Goal: Information Seeking & Learning: Learn about a topic

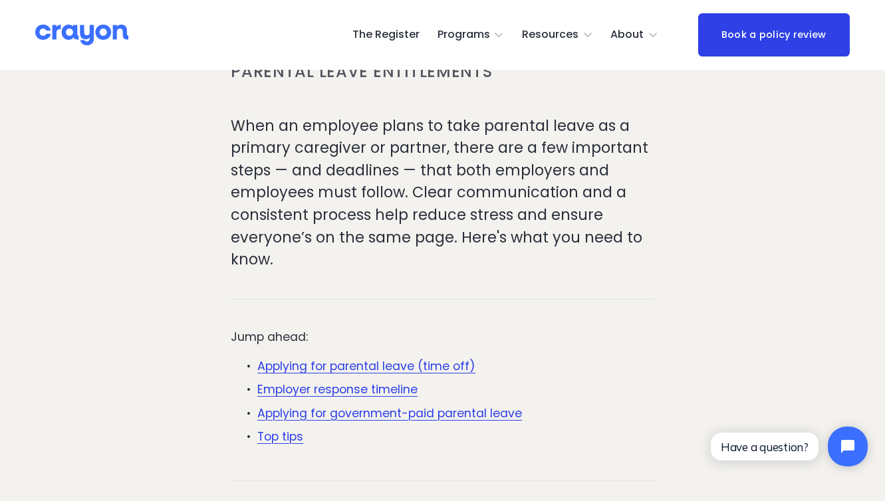
scroll to position [407, 0]
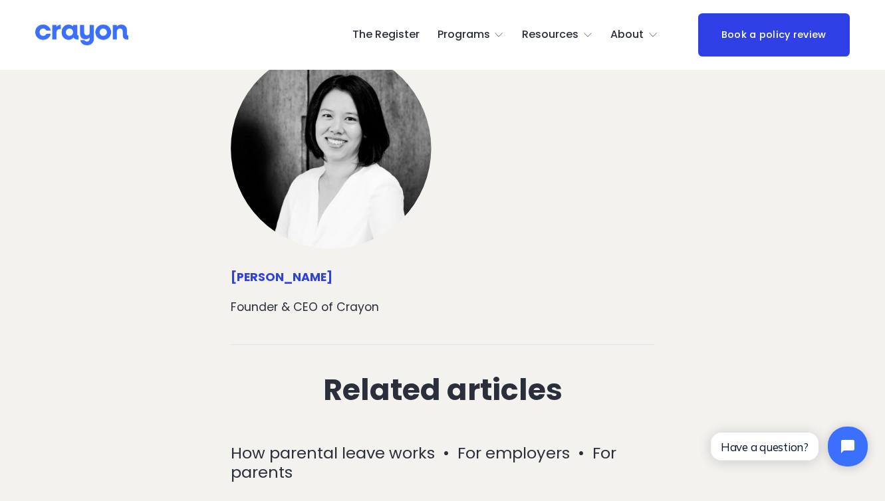
scroll to position [5069, 0]
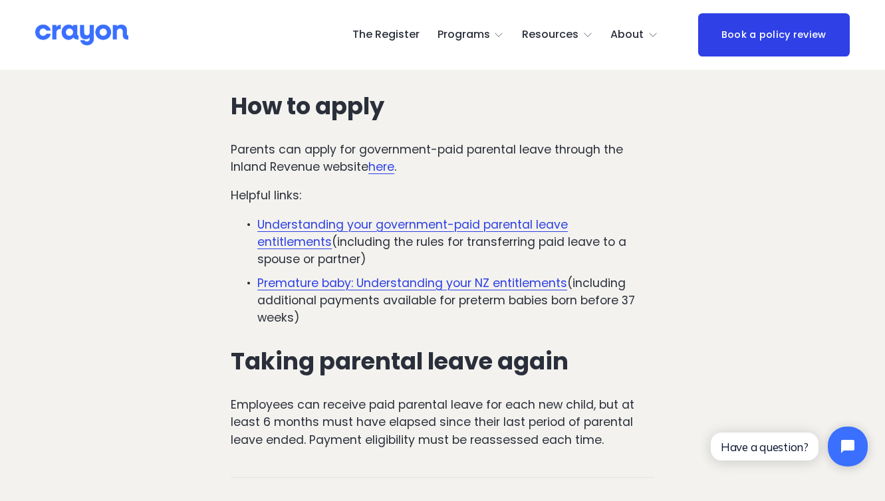
scroll to position [3641, 0]
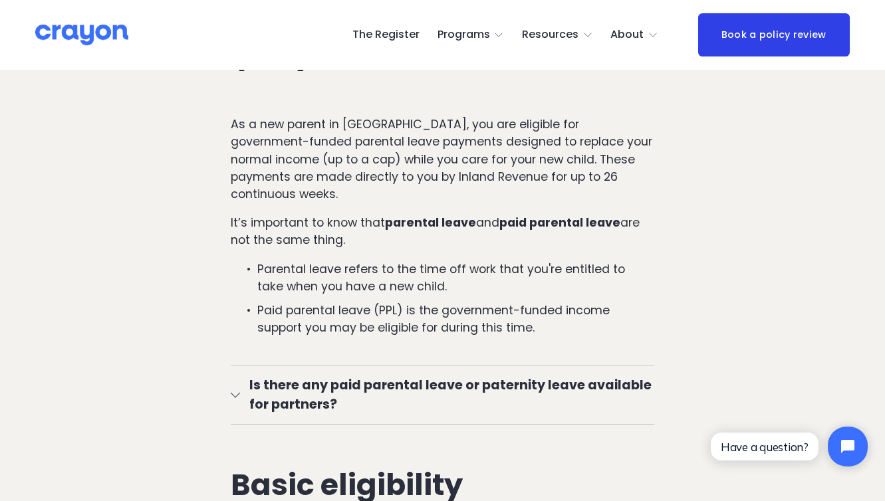
scroll to position [809, 0]
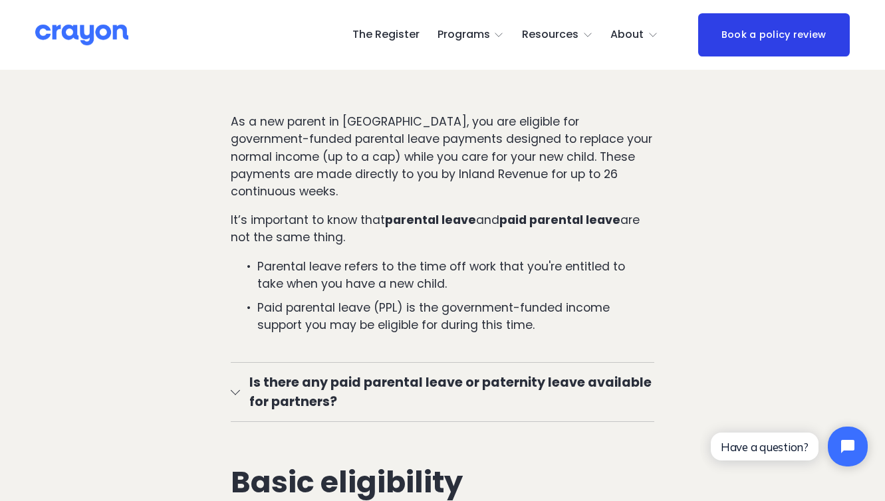
click at [256, 396] on span "Is there any paid parental leave or paternity leave available for partners?" at bounding box center [447, 392] width 414 height 39
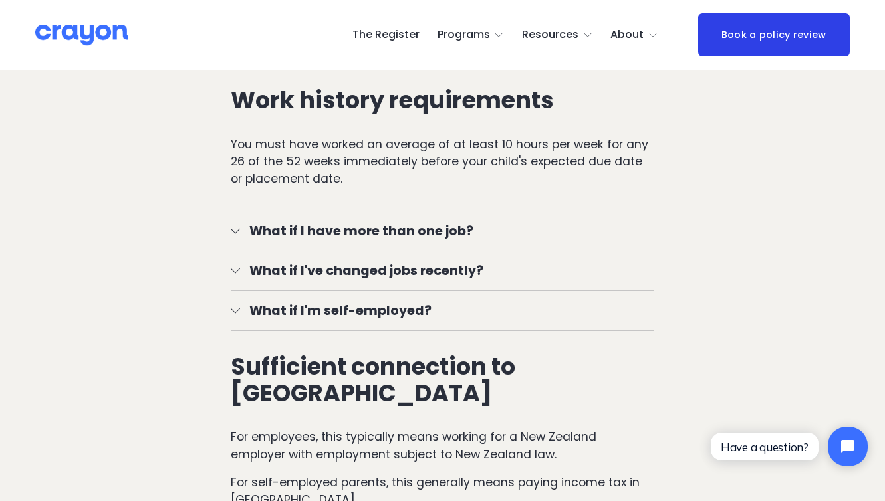
scroll to position [1844, 0]
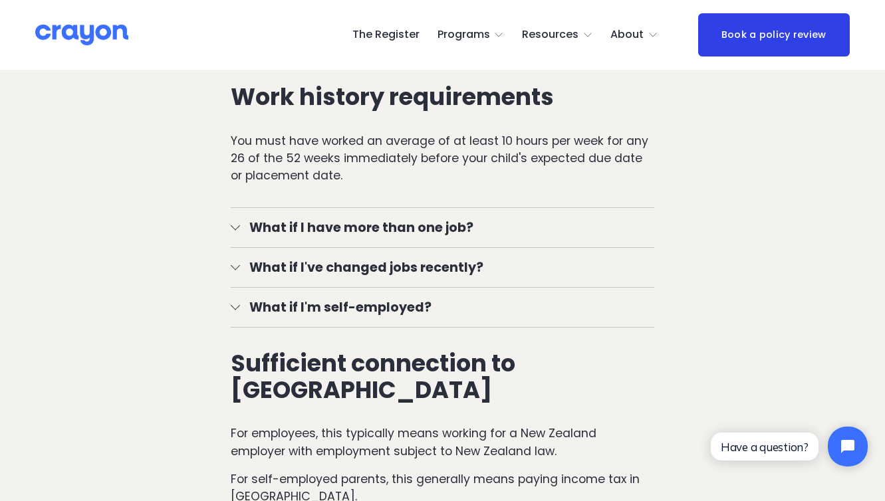
click at [239, 227] on div at bounding box center [235, 227] width 9 height 9
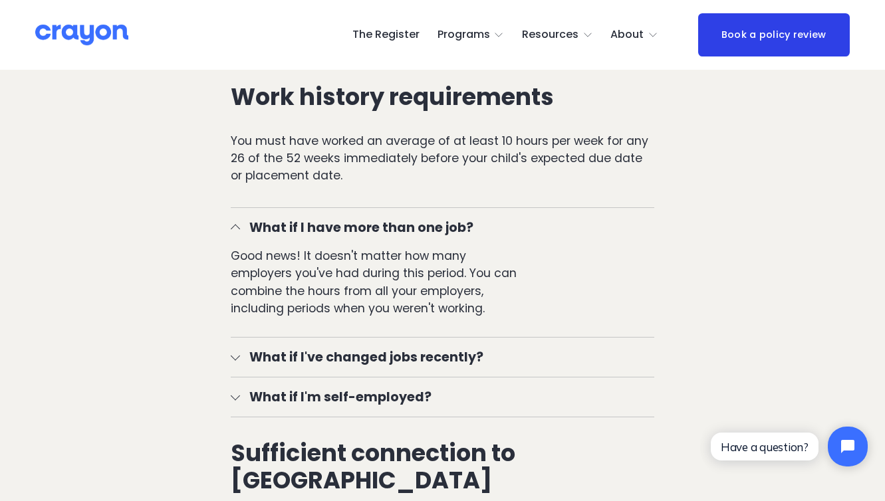
click at [239, 227] on div at bounding box center [235, 227] width 9 height 9
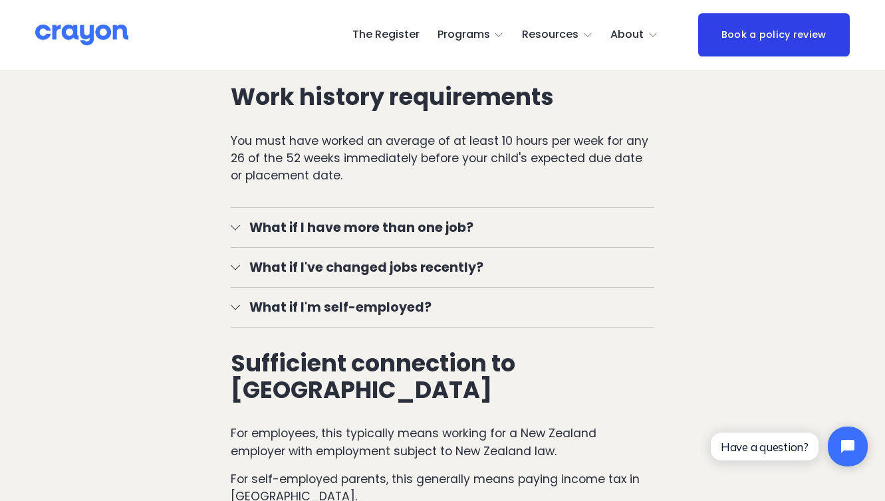
click at [242, 264] on span "What if I've changed jobs recently?" at bounding box center [447, 267] width 414 height 19
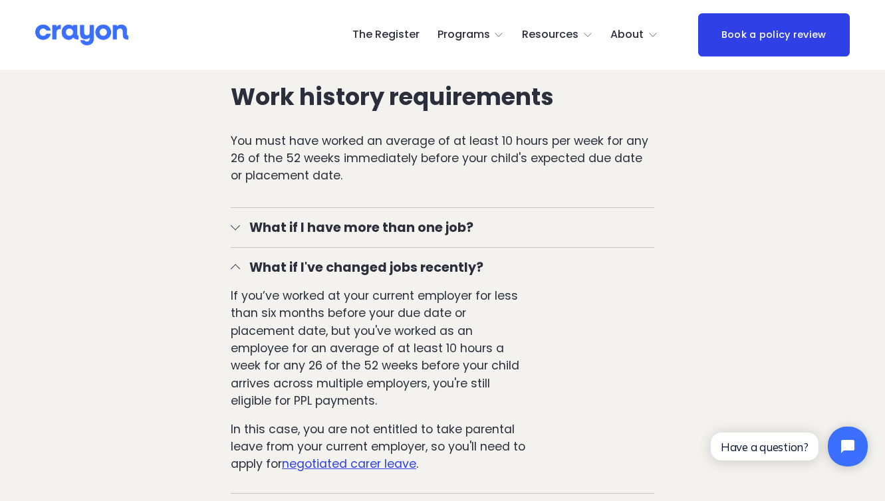
click at [239, 267] on div at bounding box center [235, 267] width 9 height 9
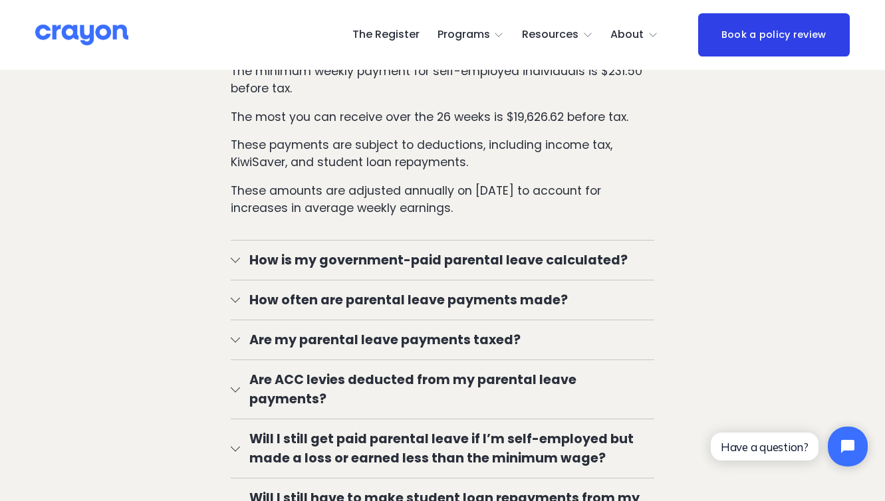
scroll to position [2541, 0]
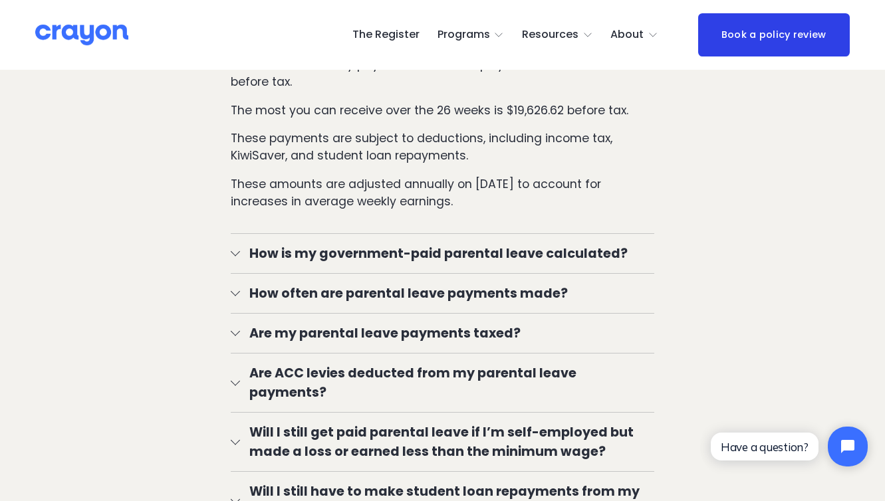
click at [237, 257] on div at bounding box center [235, 251] width 9 height 9
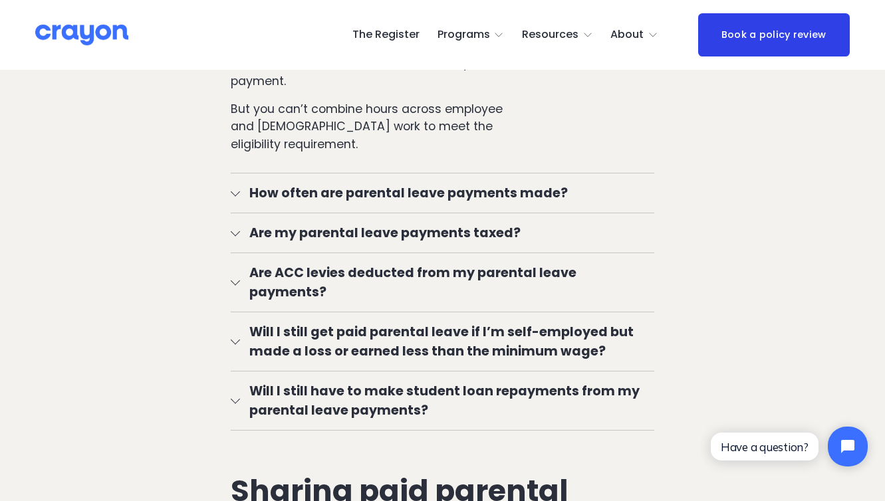
scroll to position [3393, 0]
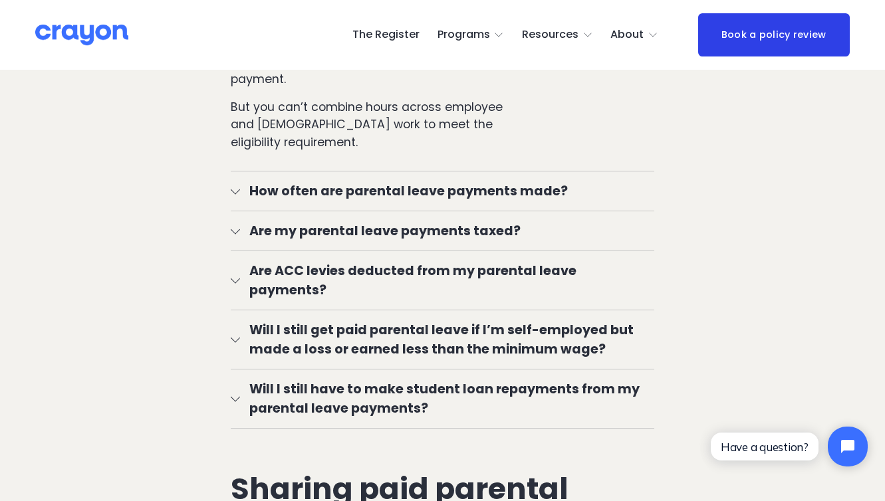
click at [237, 196] on div at bounding box center [235, 191] width 9 height 9
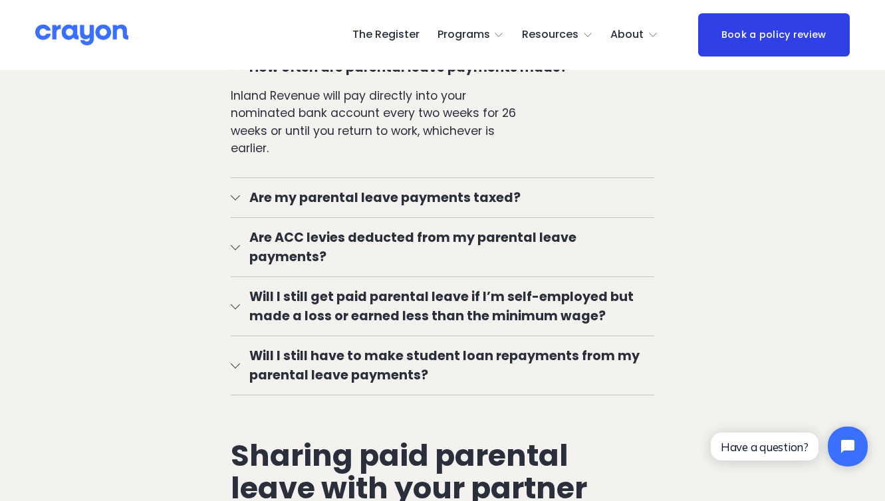
scroll to position [3517, 0]
click at [239, 198] on div at bounding box center [235, 195] width 9 height 9
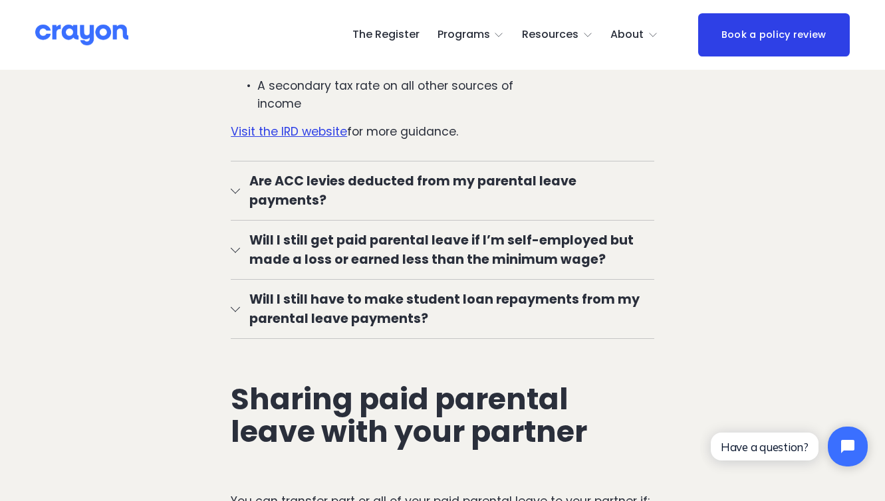
scroll to position [3870, 0]
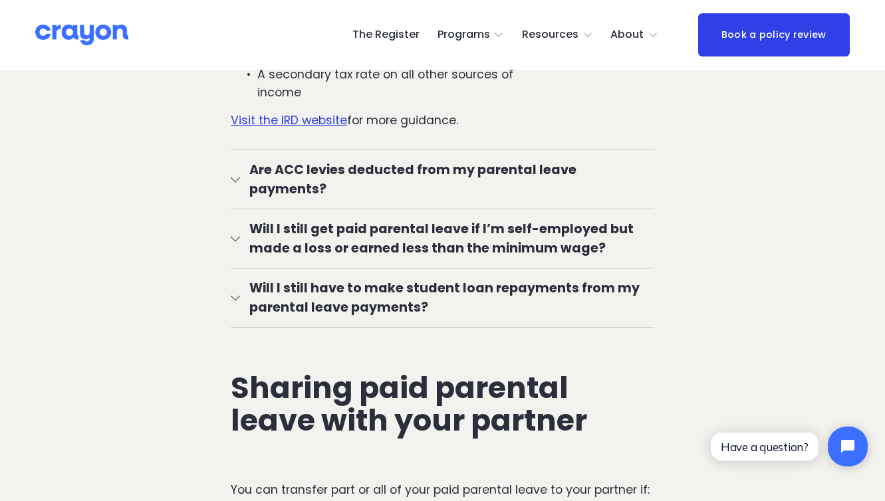
click at [233, 173] on div at bounding box center [235, 177] width 9 height 9
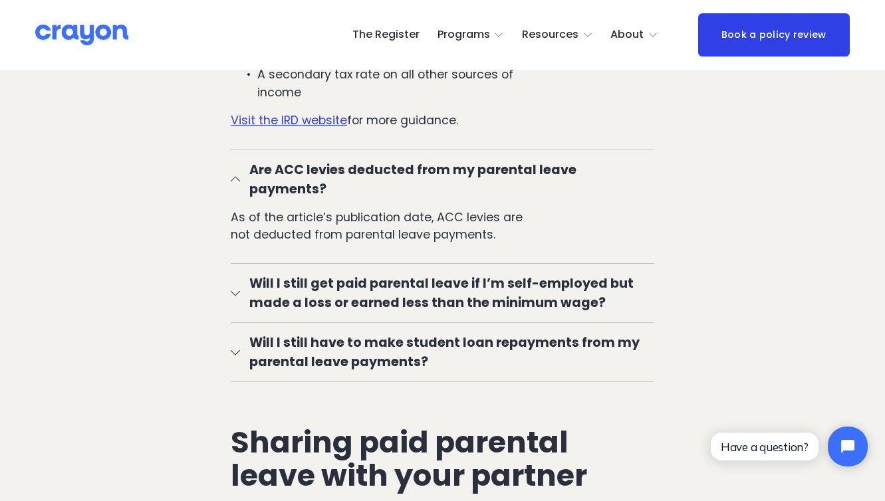
click at [237, 287] on div at bounding box center [235, 291] width 9 height 9
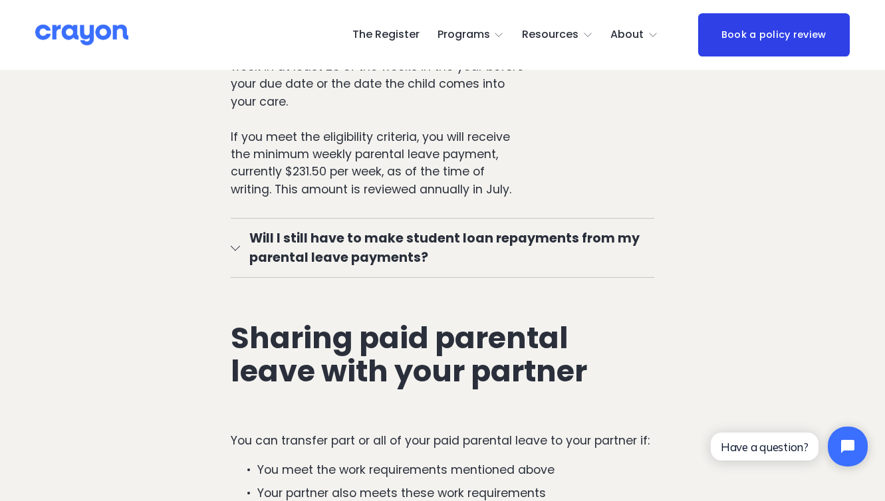
scroll to position [4172, 0]
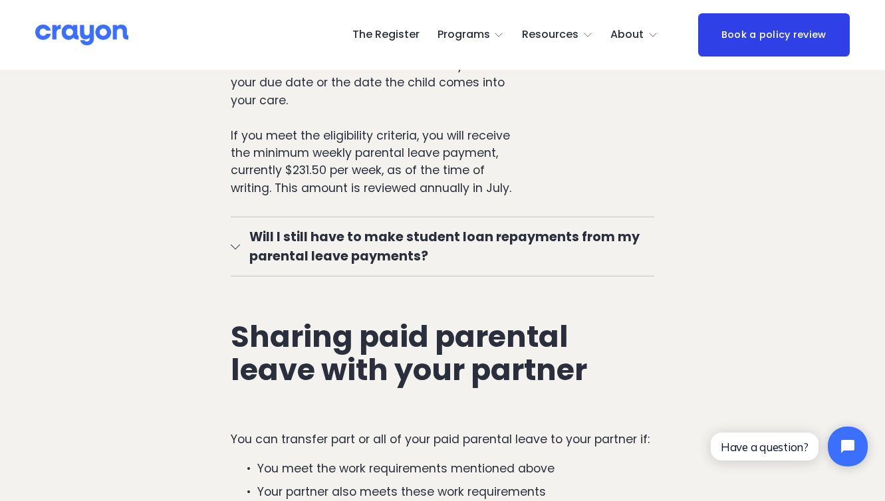
click at [239, 225] on button "Will I still have to make student loan repayments from my parental leave paymen…" at bounding box center [443, 246] width 424 height 59
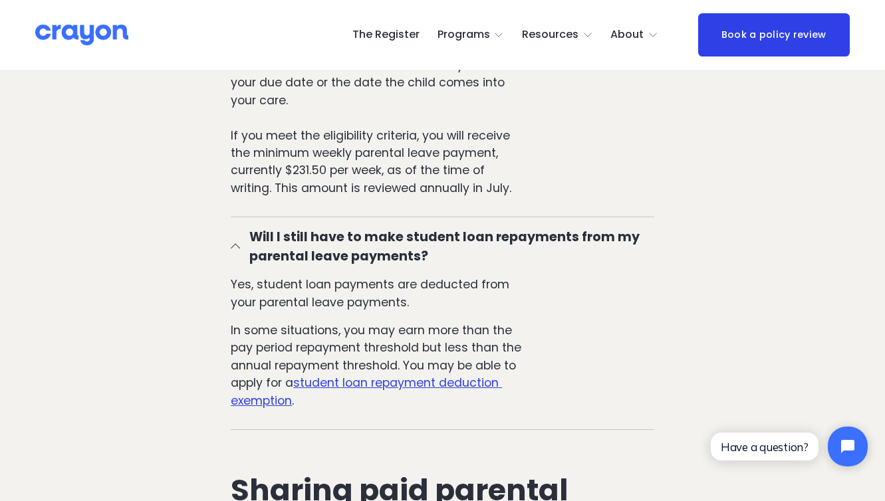
click at [327, 375] on u "student loan repayment deduction exemption" at bounding box center [366, 391] width 271 height 33
click at [233, 242] on div at bounding box center [235, 246] width 9 height 9
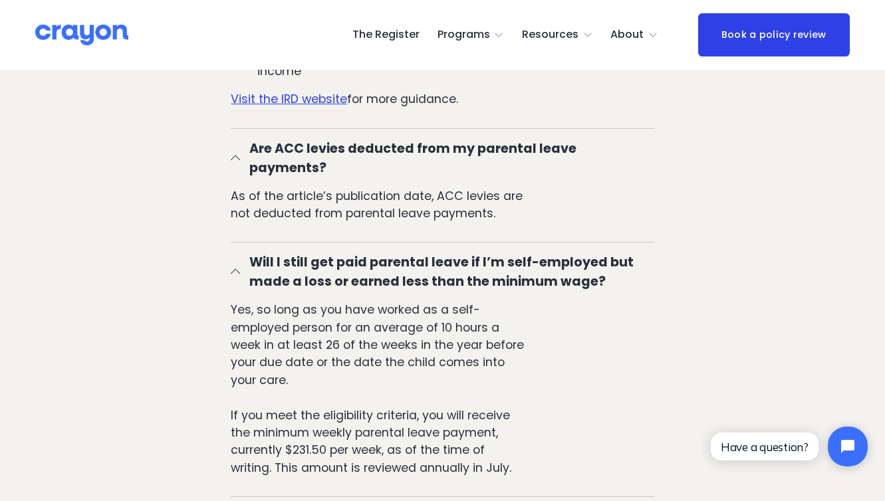
scroll to position [3882, 0]
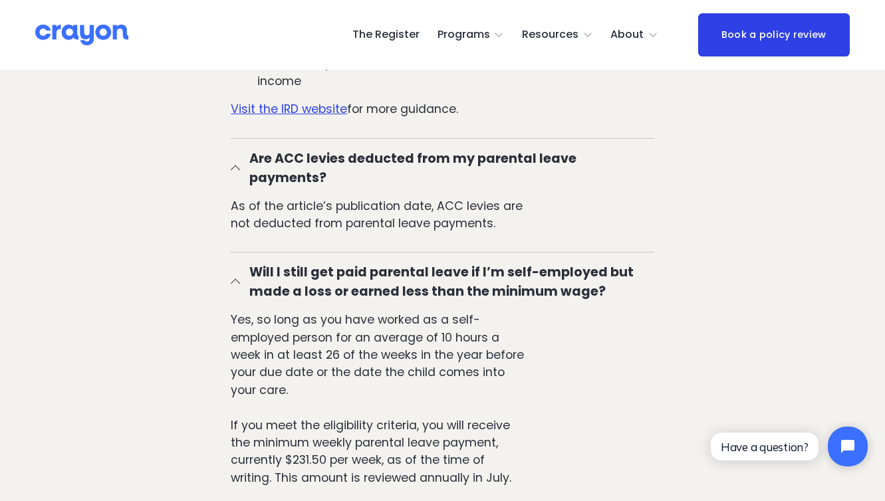
click at [234, 279] on div at bounding box center [235, 283] width 9 height 9
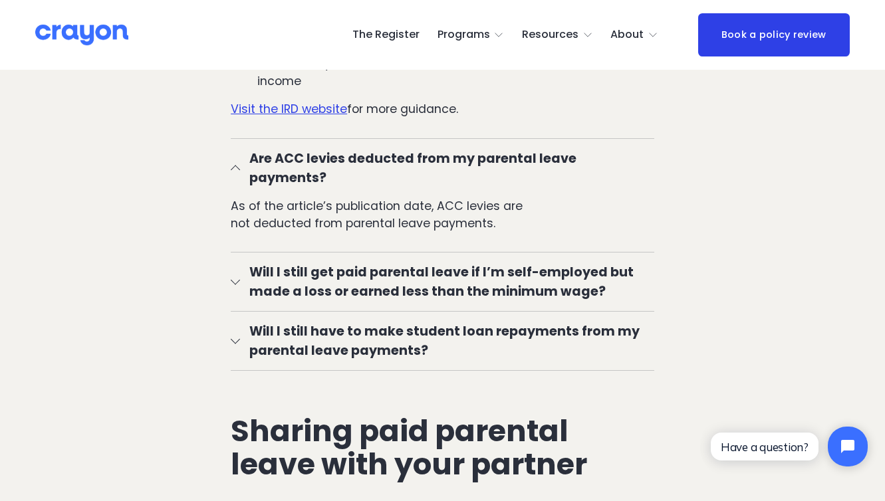
click at [233, 165] on div at bounding box center [235, 169] width 9 height 9
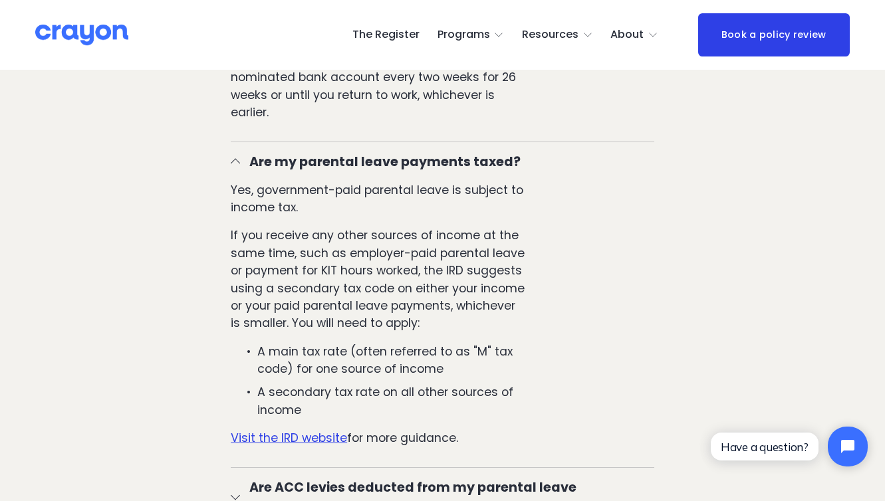
click at [233, 166] on div at bounding box center [235, 163] width 9 height 9
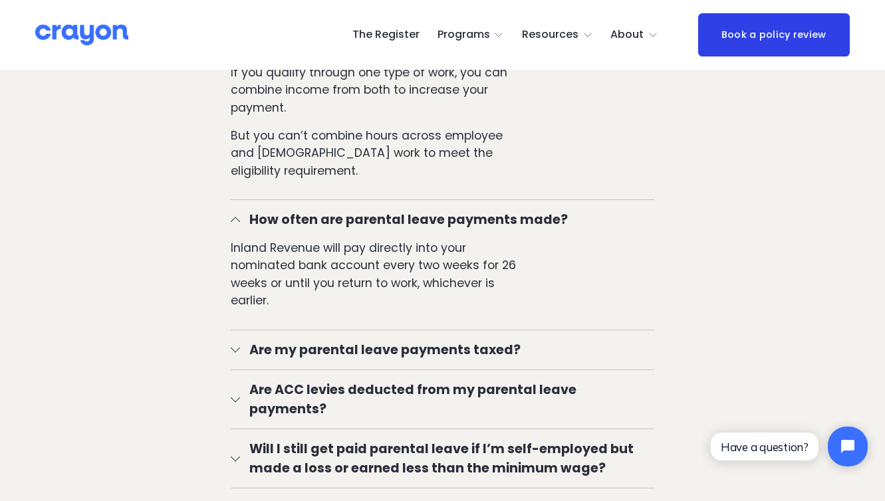
click at [235, 219] on div at bounding box center [235, 219] width 9 height 9
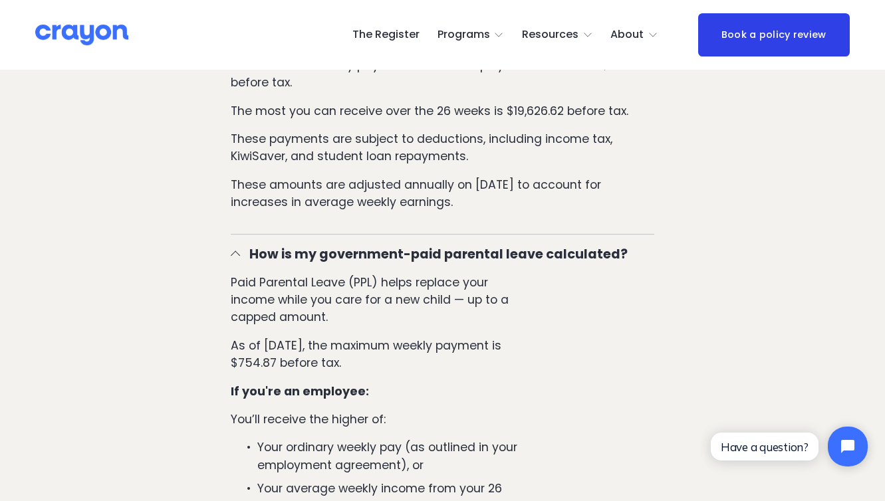
scroll to position [2538, 0]
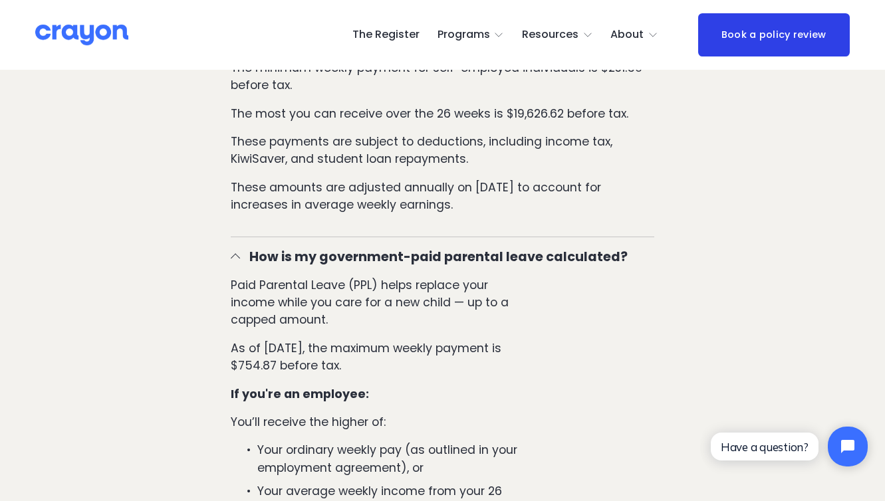
click at [236, 261] on div at bounding box center [235, 258] width 9 height 9
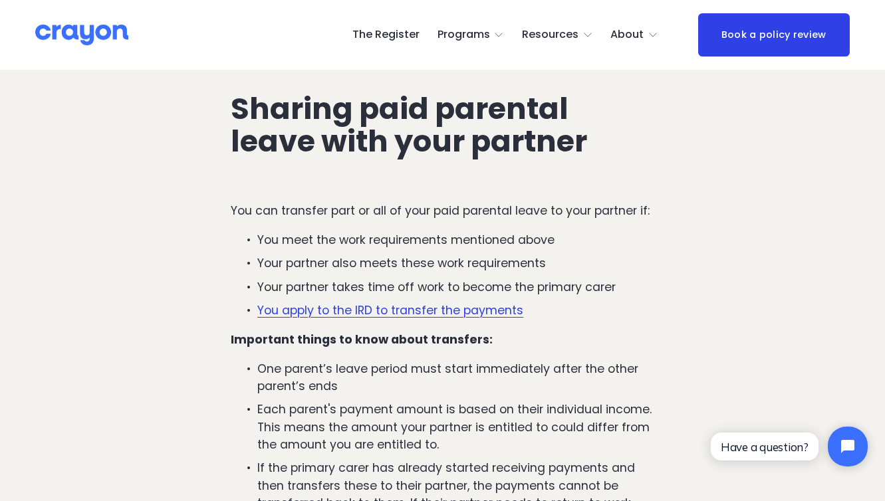
scroll to position [3029, 0]
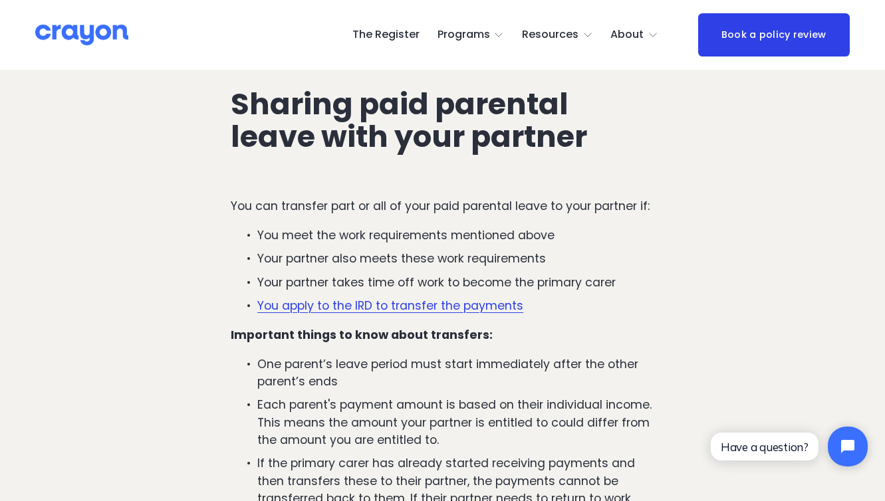
click at [453, 396] on p "Each parent's payment amount is based on their individual income. This means th…" at bounding box center [455, 422] width 397 height 53
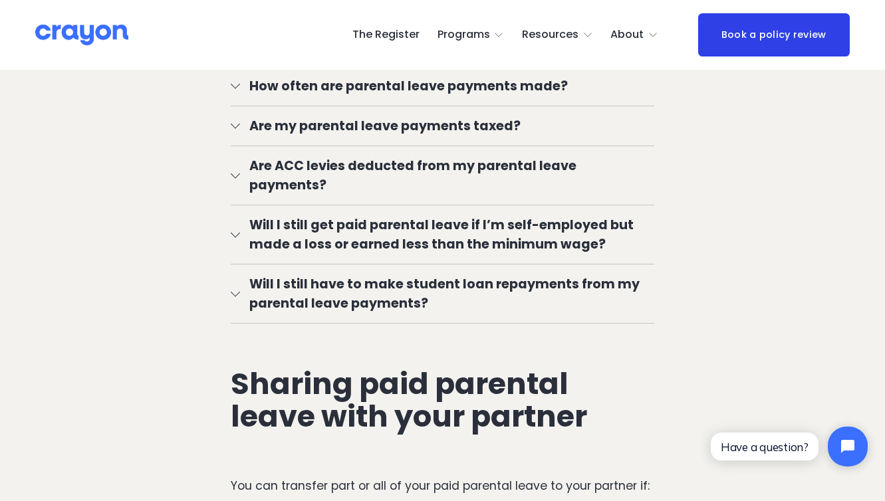
scroll to position [2730, 0]
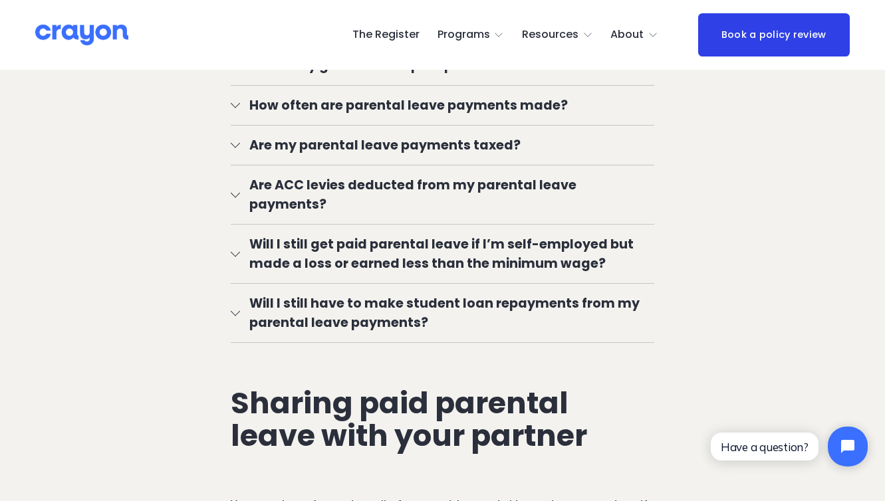
click at [347, 302] on span "Will I still have to make student loan repayments from my parental leave paymen…" at bounding box center [447, 313] width 414 height 39
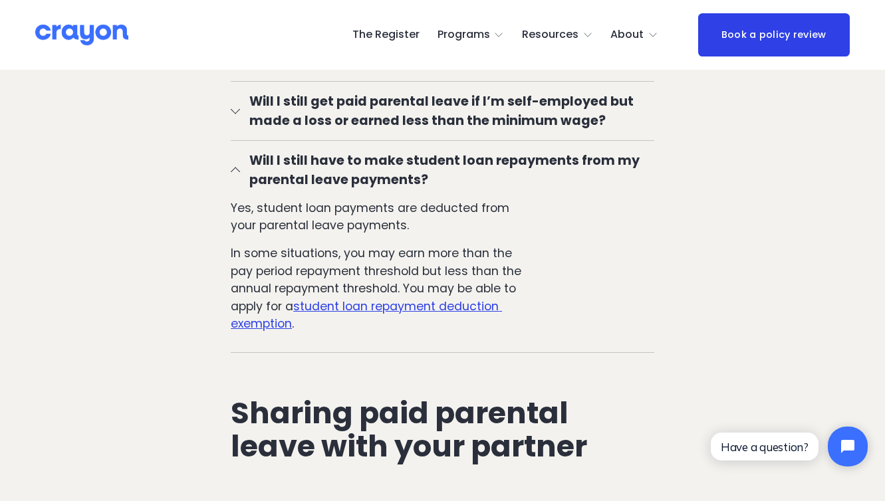
scroll to position [2875, 0]
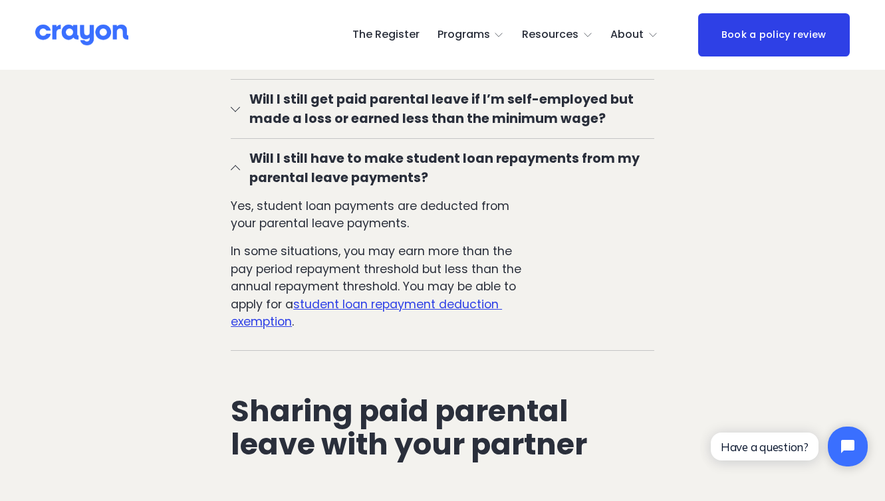
click at [325, 164] on span "Will I still have to make student loan repayments from my parental leave paymen…" at bounding box center [447, 168] width 414 height 39
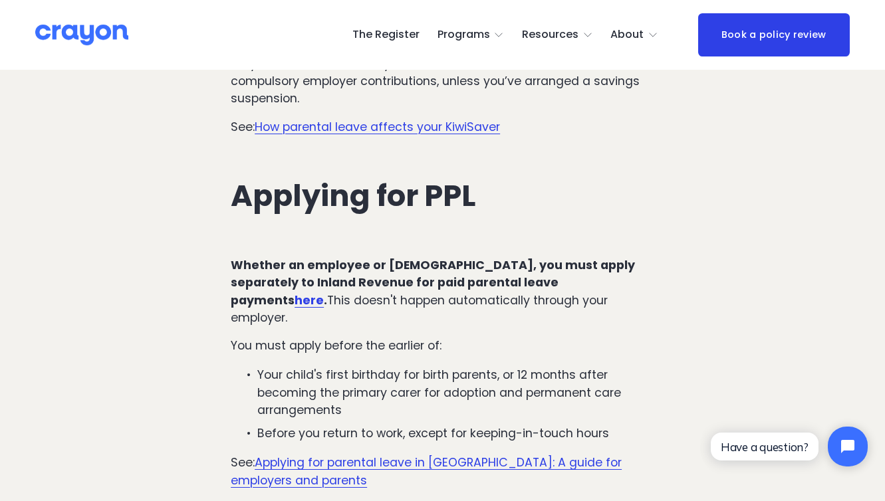
scroll to position [4538, 0]
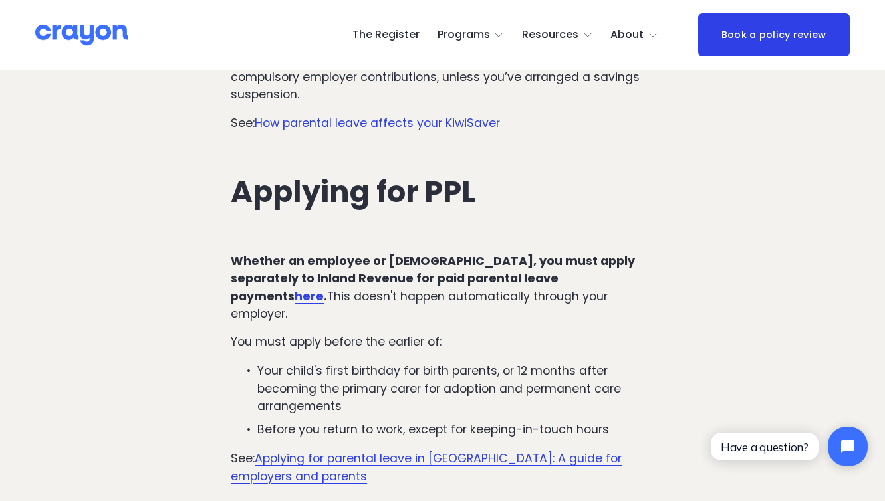
click at [396, 115] on link "How parental leave affects your KiwiSaver" at bounding box center [377, 123] width 245 height 16
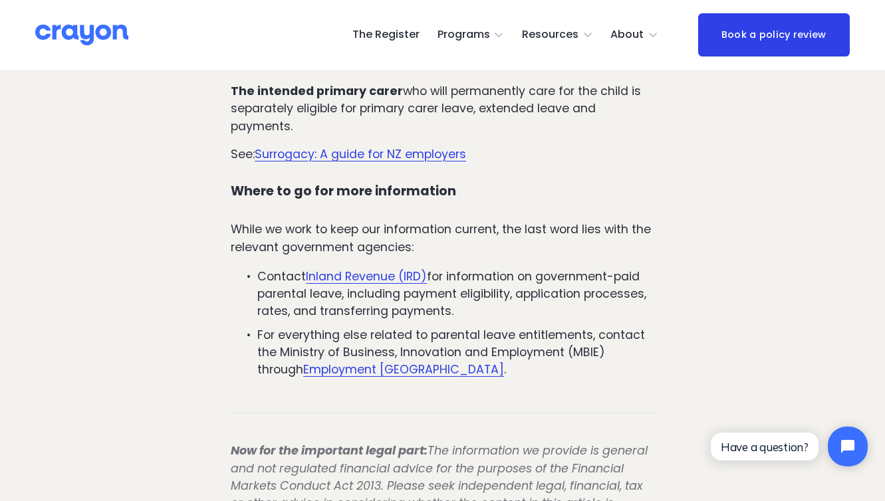
scroll to position [7002, 0]
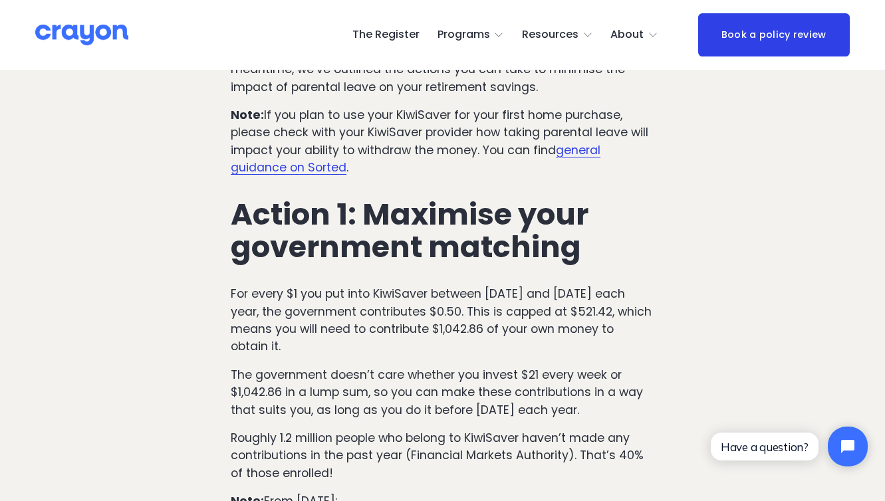
scroll to position [1316, 0]
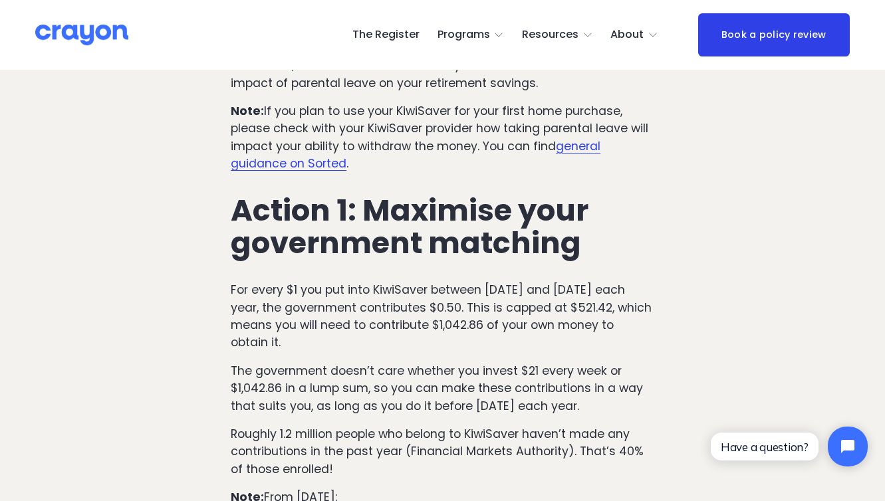
click at [575, 161] on link "general guidance on Sorted" at bounding box center [416, 154] width 370 height 33
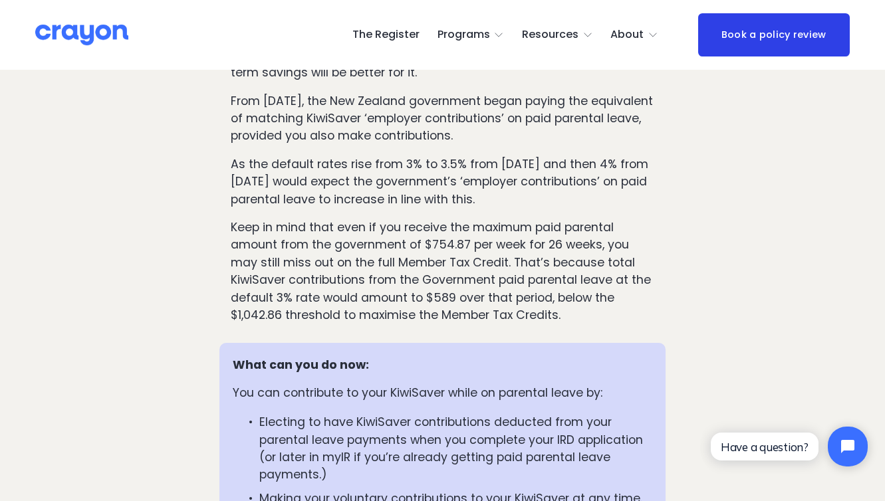
scroll to position [2832, 0]
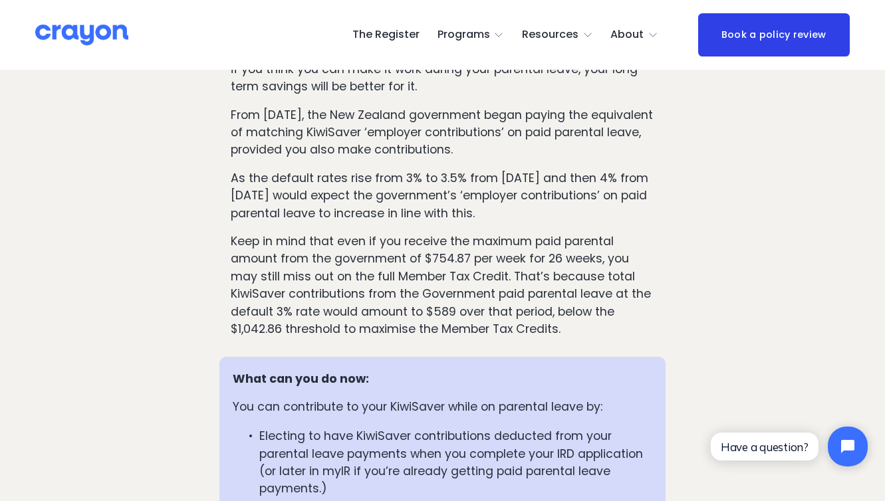
click at [431, 337] on p "Keep in mind that even if you receive the maximum paid parental amount from the…" at bounding box center [443, 285] width 424 height 105
click at [424, 338] on p "Keep in mind that even if you receive the maximum paid parental amount from the…" at bounding box center [443, 285] width 424 height 105
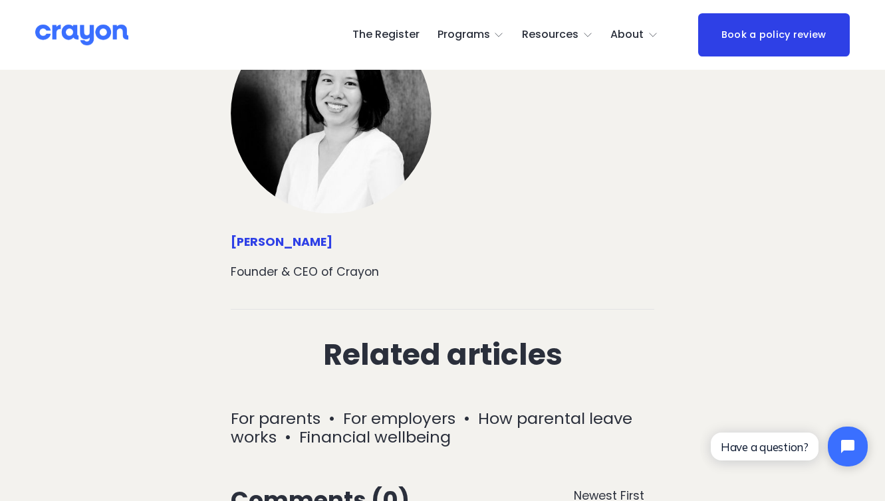
scroll to position [4295, 0]
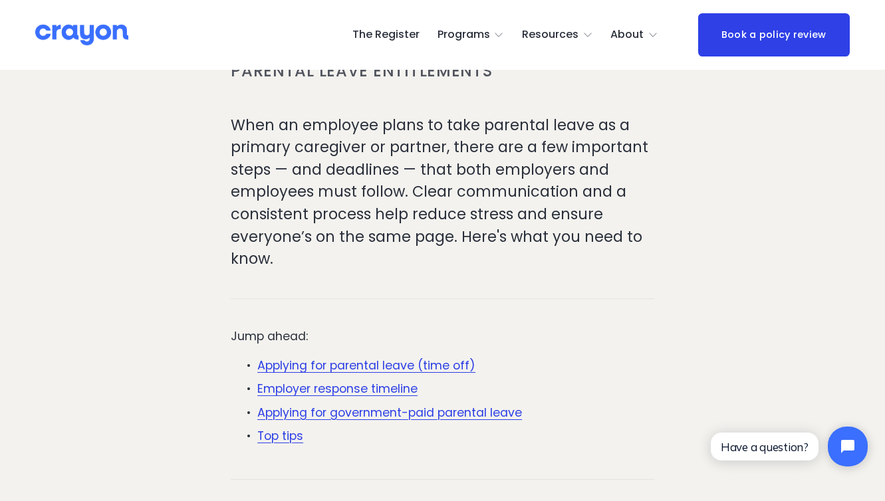
click at [641, 357] on p "Applying for parental leave (time off)" at bounding box center [455, 365] width 397 height 17
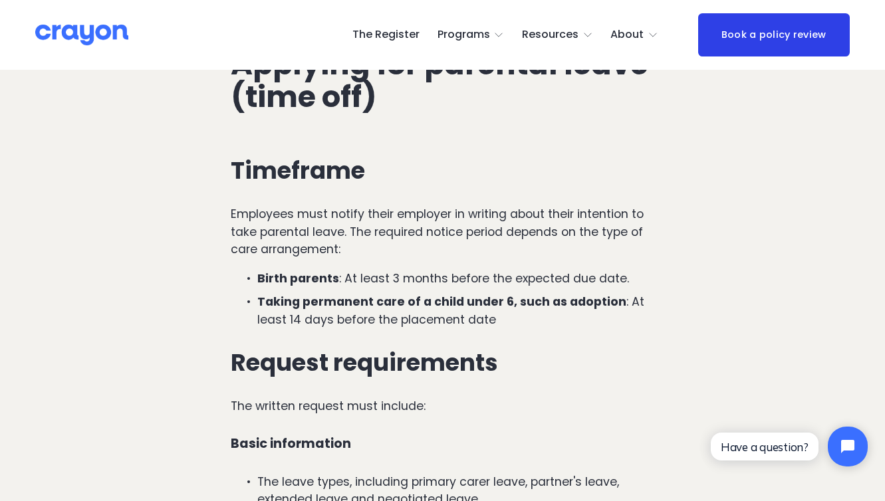
scroll to position [891, 0]
